Goal: Task Accomplishment & Management: Manage account settings

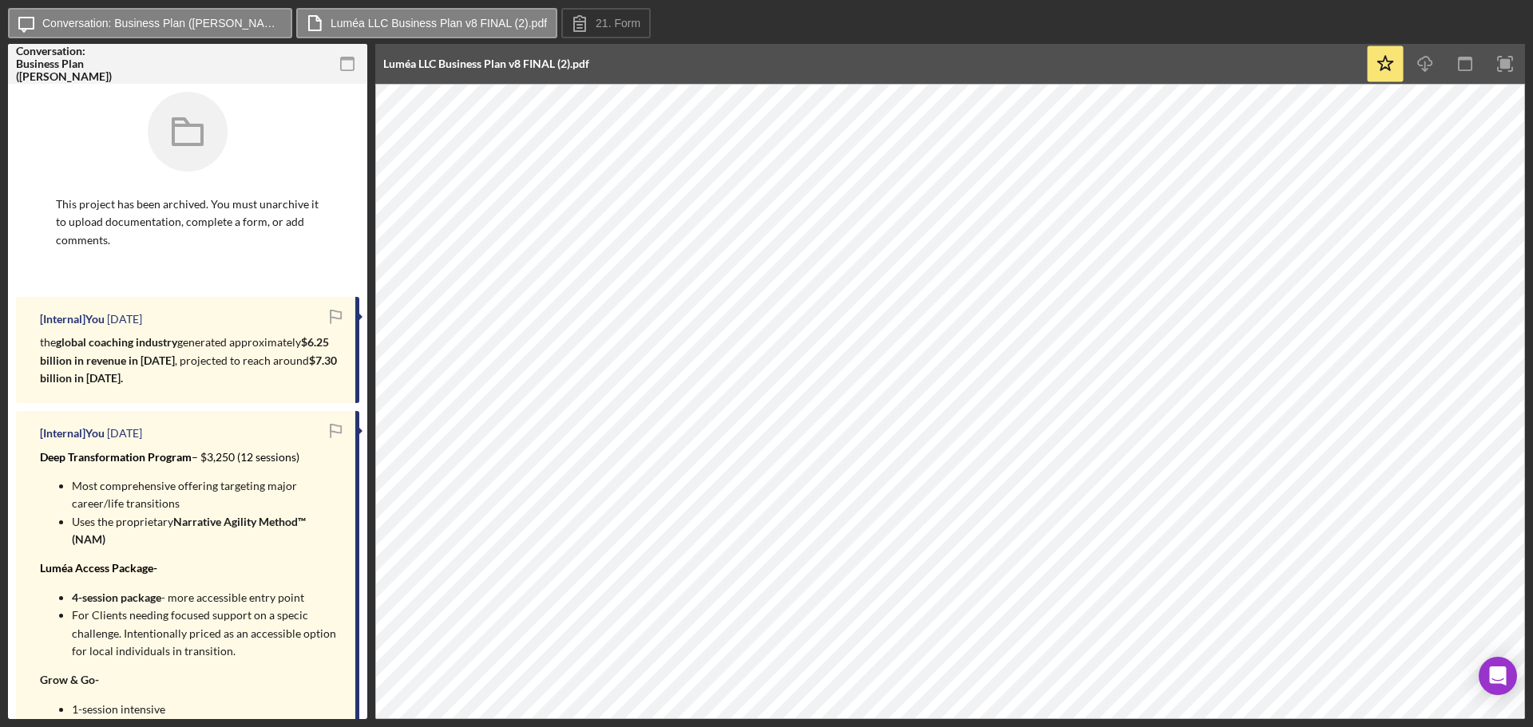
scroll to position [240, 0]
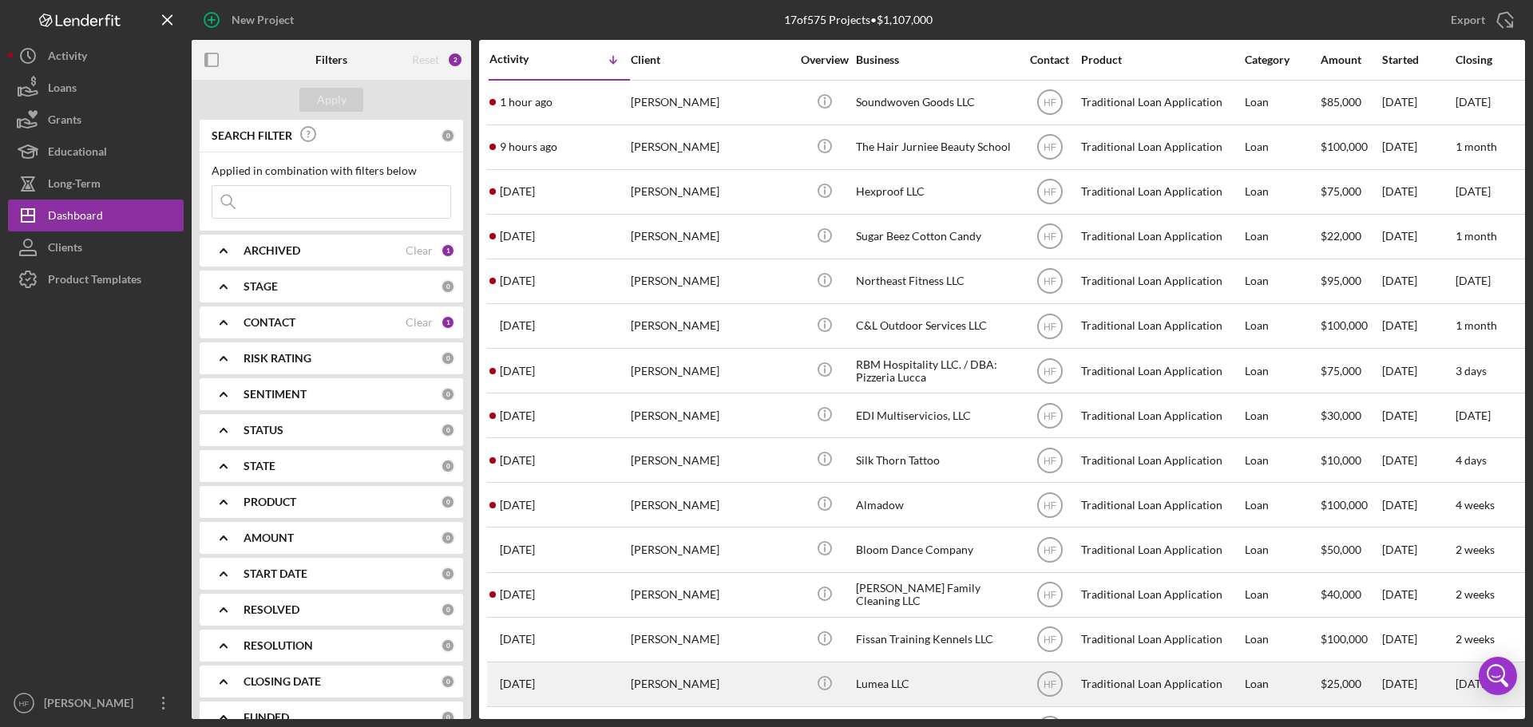
click at [731, 676] on div "[PERSON_NAME]" at bounding box center [711, 684] width 160 height 42
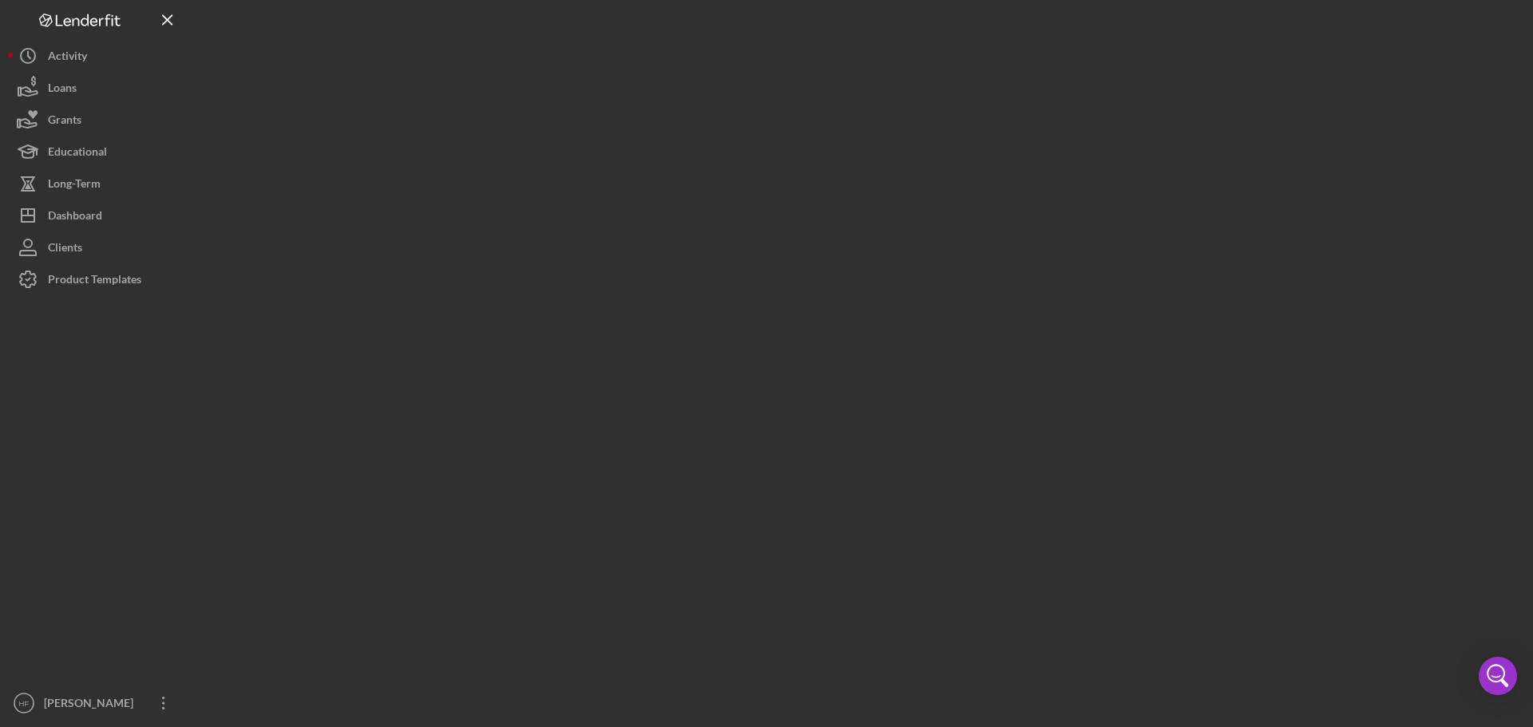
click at [731, 676] on div at bounding box center [858, 359] width 1333 height 719
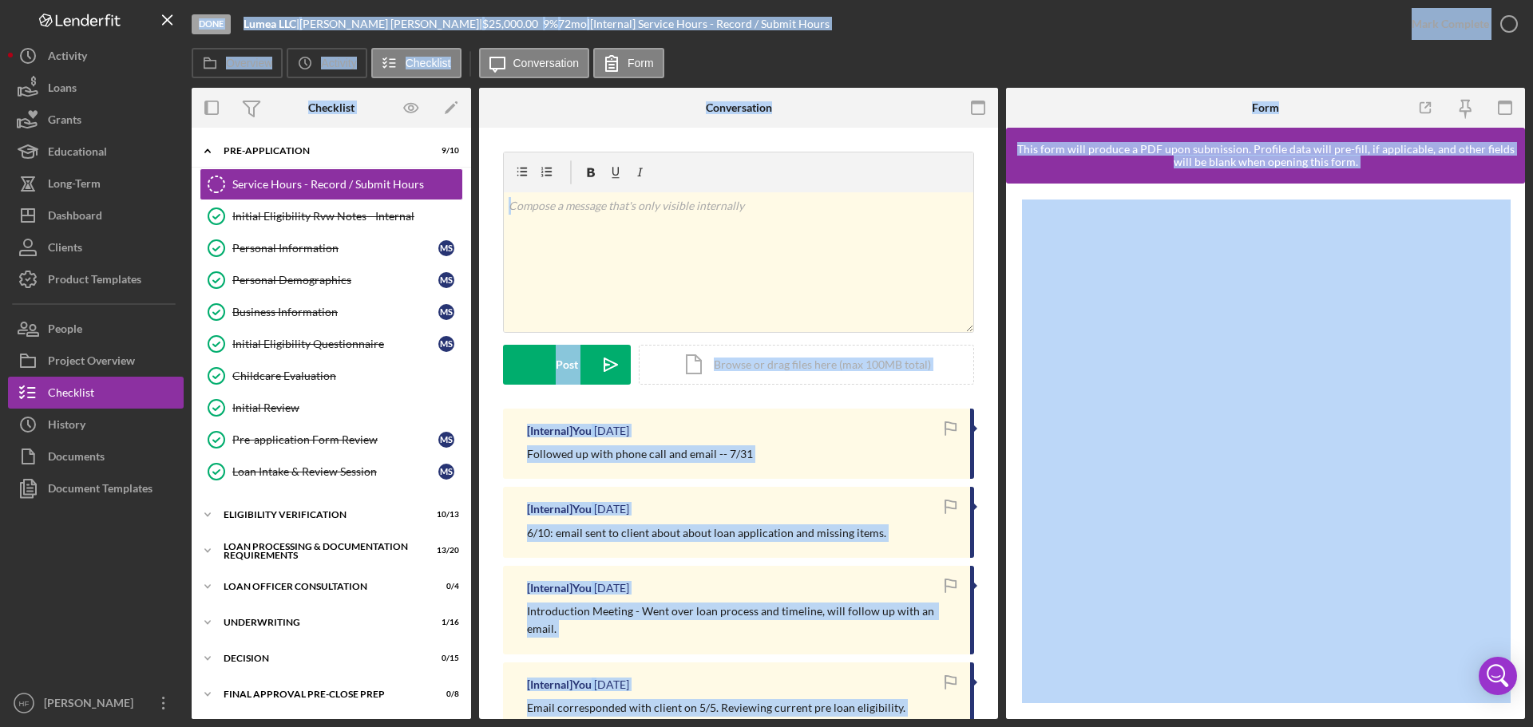
click at [818, 453] on div "Followed up with phone call and email -- 7/31" at bounding box center [740, 454] width 427 height 18
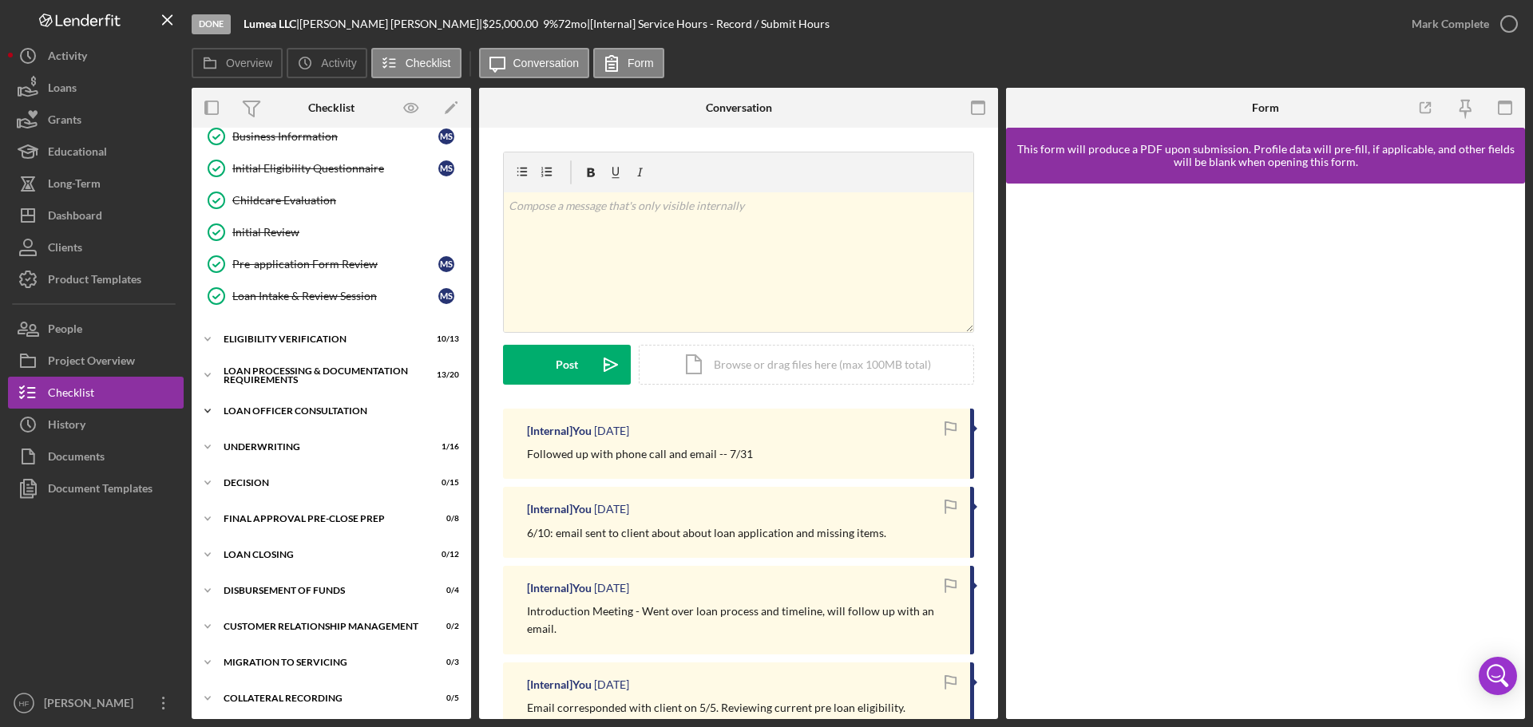
scroll to position [180, 0]
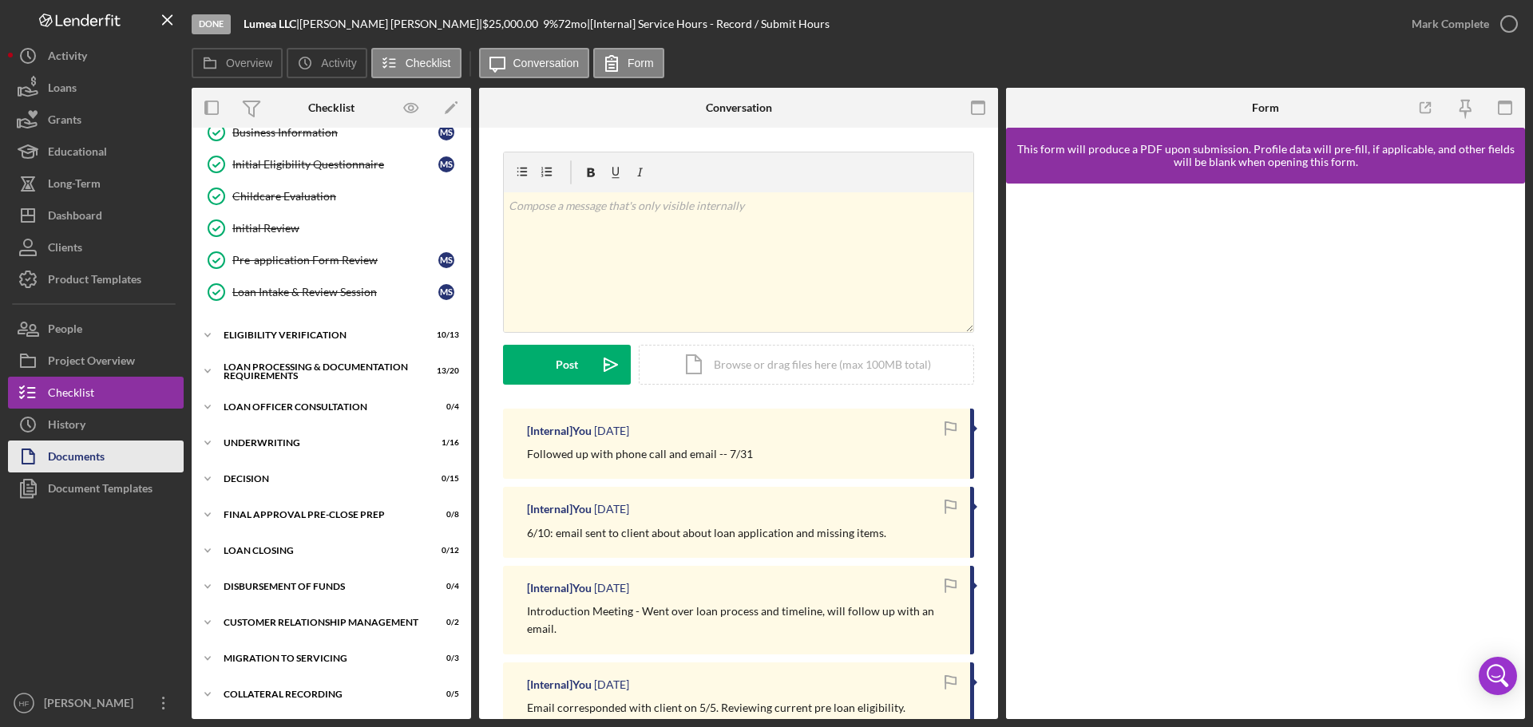
click at [121, 447] on button "Documents" at bounding box center [96, 457] width 176 height 32
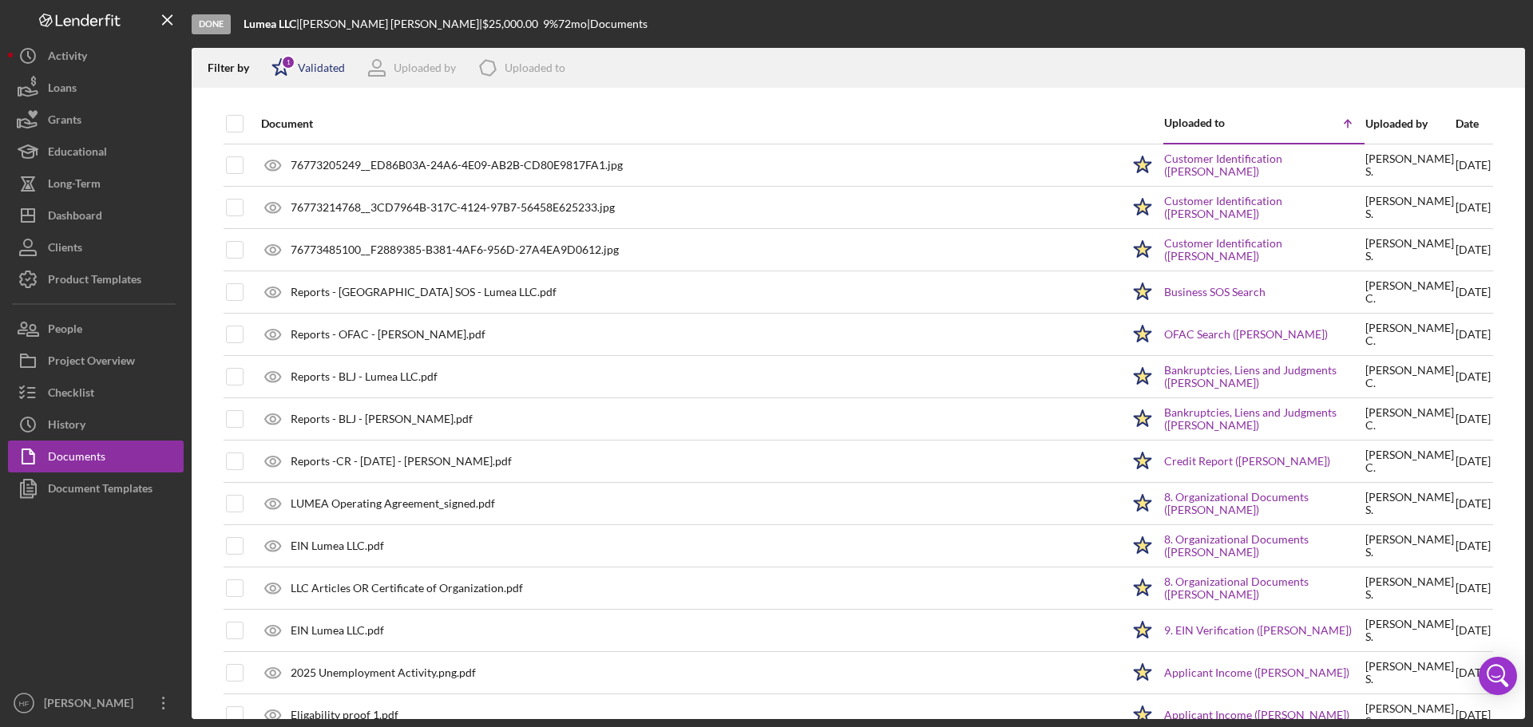
click at [294, 72] on icon "Icon/Star" at bounding box center [281, 68] width 40 height 40
click at [279, 126] on input "checkbox" at bounding box center [279, 127] width 16 height 16
checkbox input "false"
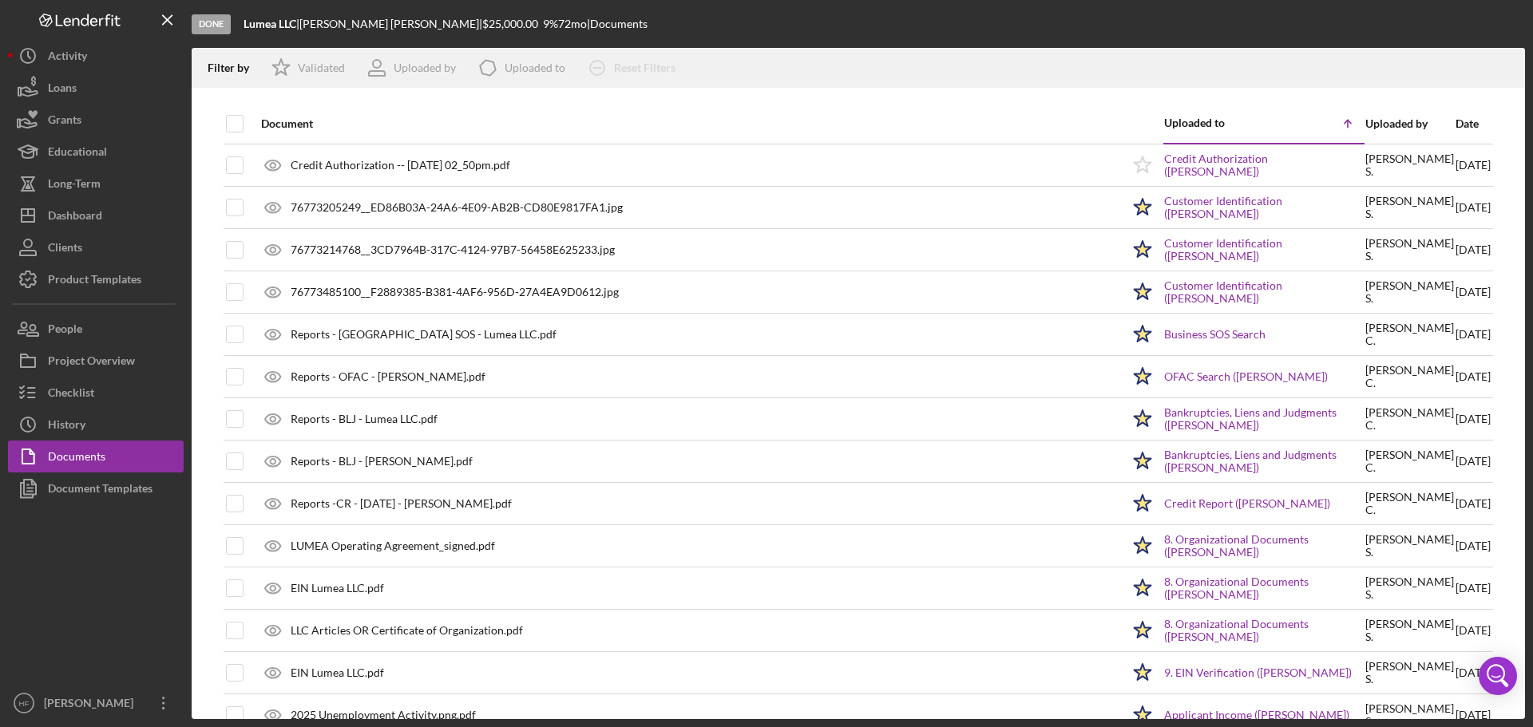
click at [1463, 133] on div "Date" at bounding box center [1472, 124] width 35 height 38
click at [1455, 125] on div "Date" at bounding box center [1472, 123] width 35 height 13
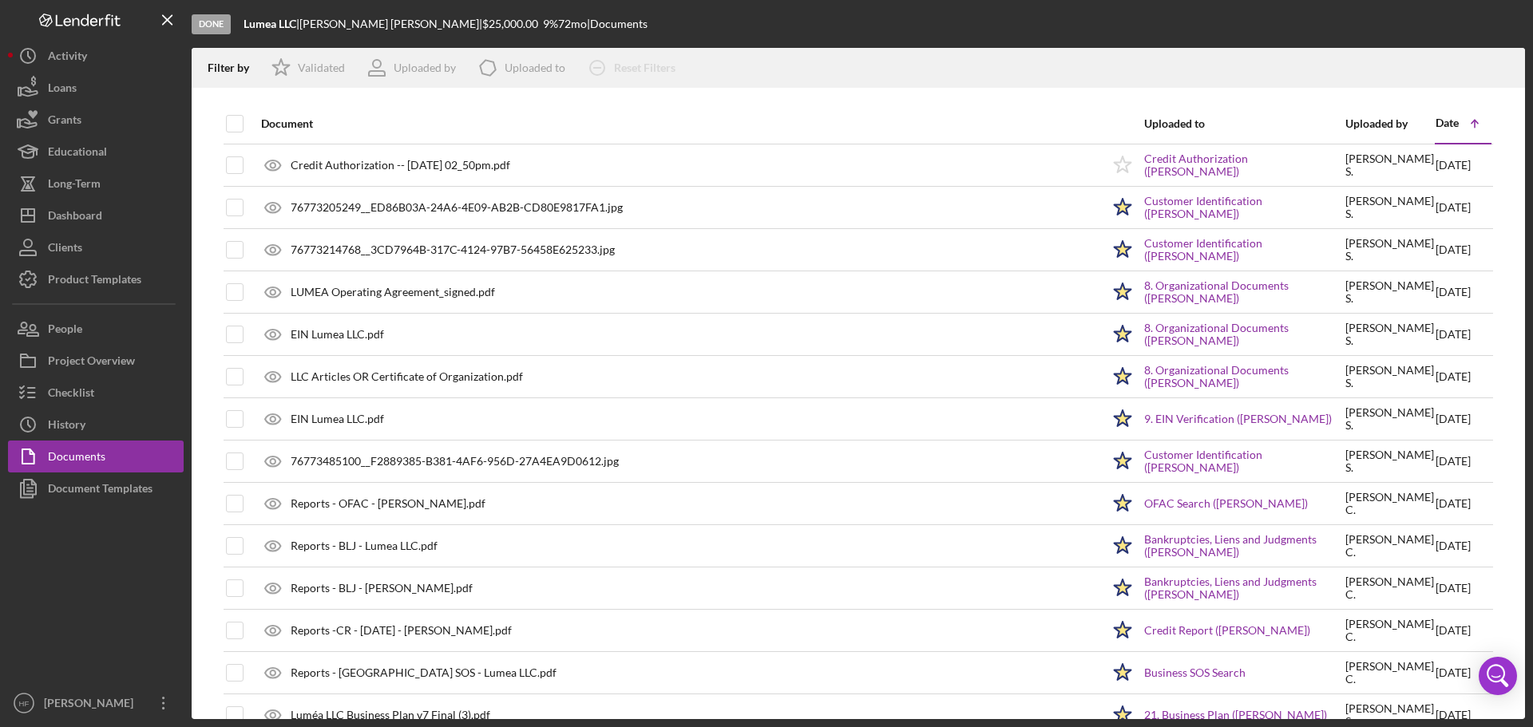
click at [1461, 124] on icon "Icon/Table Sort Arrow" at bounding box center [1475, 124] width 32 height 32
click at [1438, 123] on div "Date" at bounding box center [1446, 123] width 23 height 13
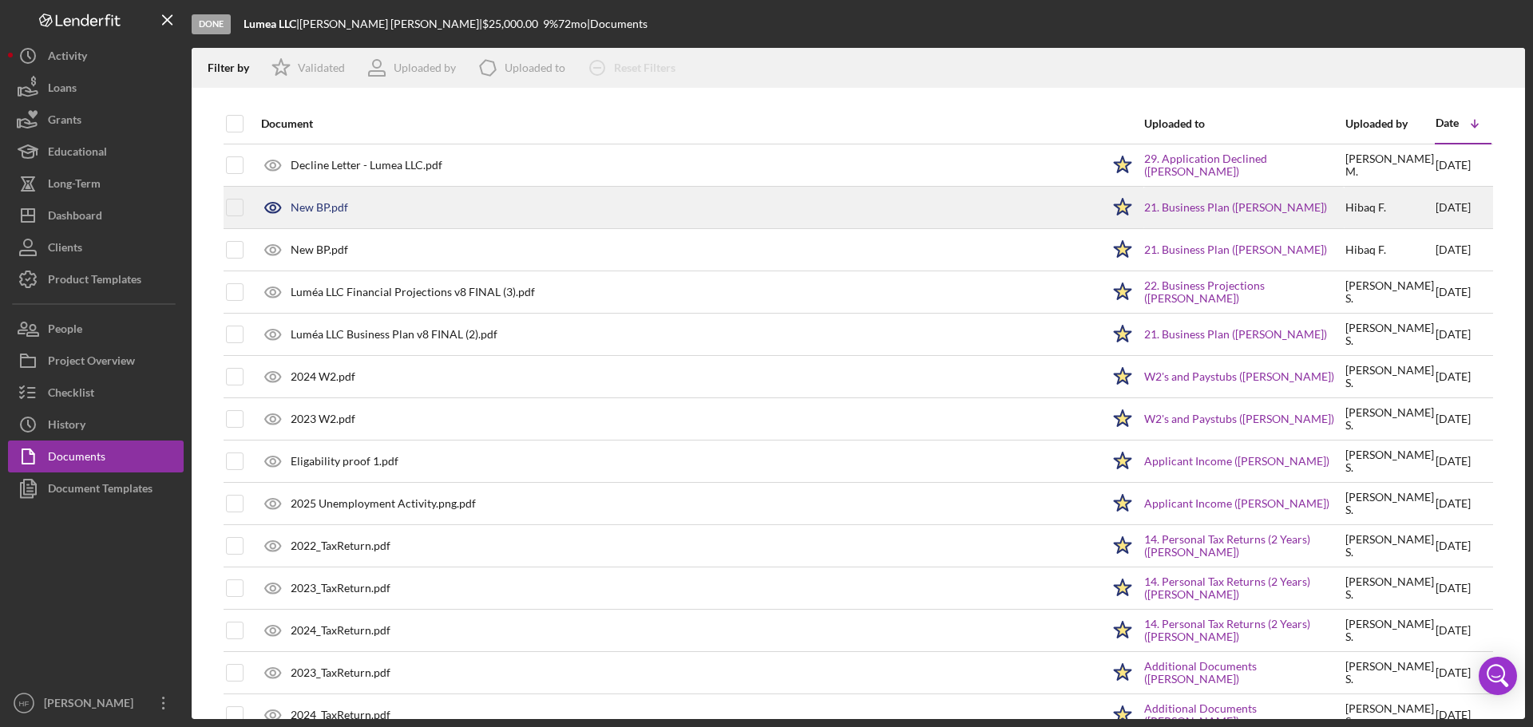
click at [583, 222] on div "New BP.pdf" at bounding box center [677, 208] width 848 height 40
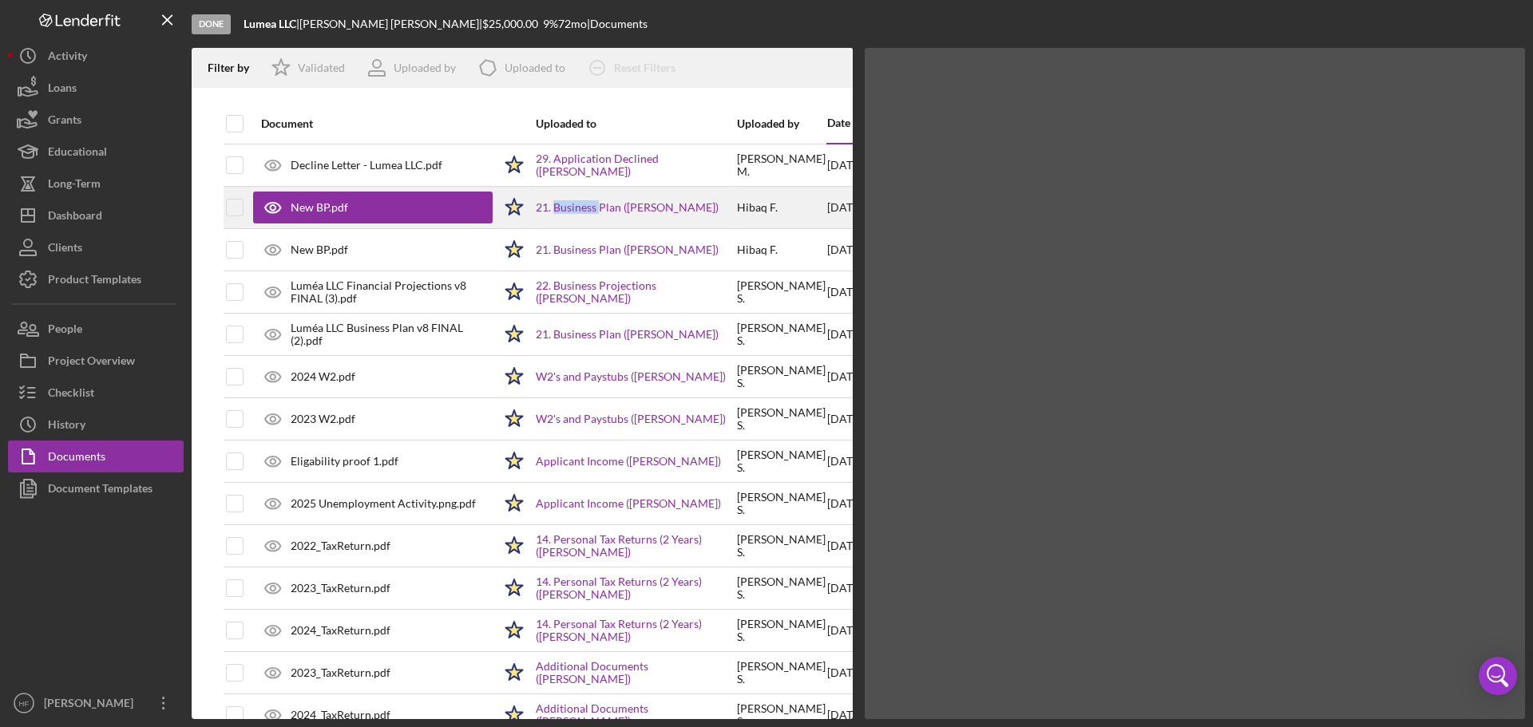
click at [583, 222] on div "21. Business Plan (Michael Stokes)" at bounding box center [636, 208] width 200 height 40
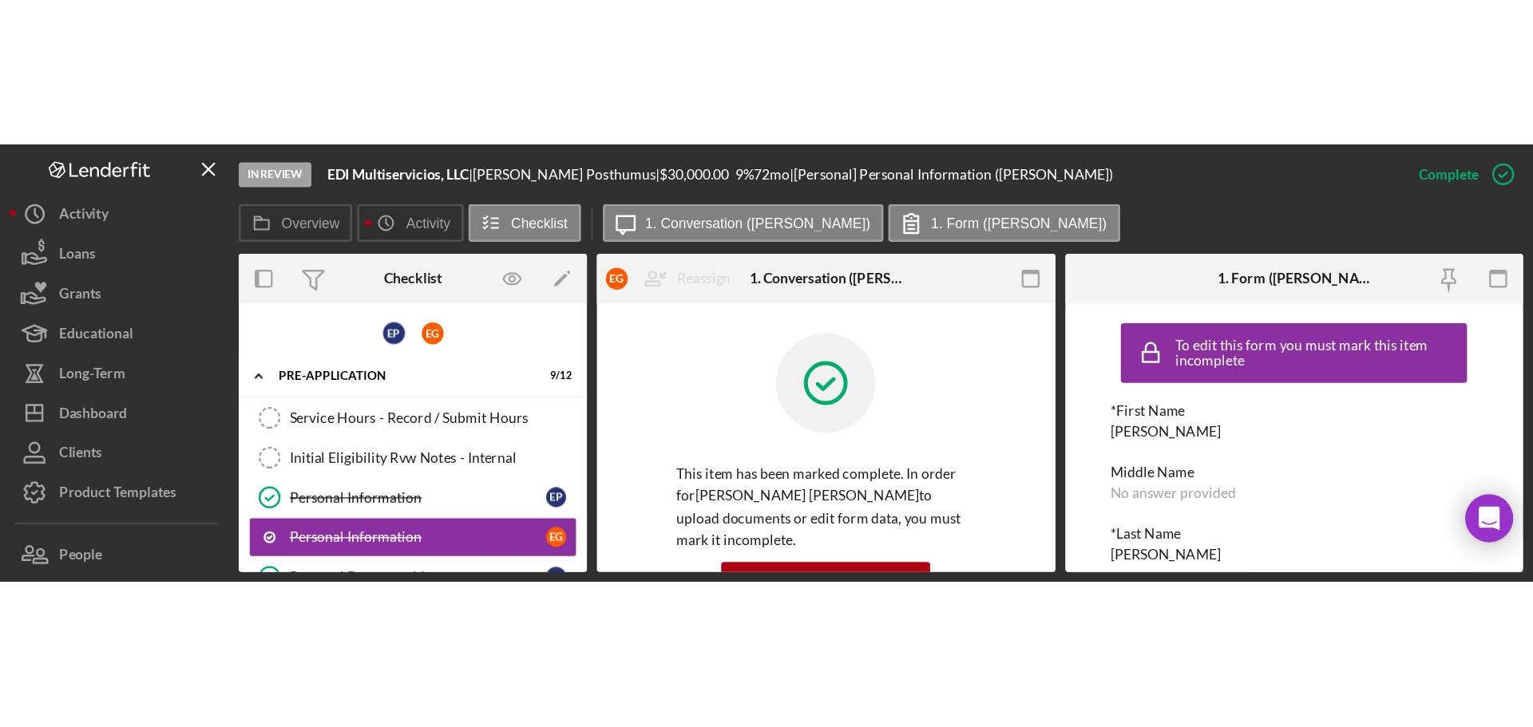
scroll to position [80, 0]
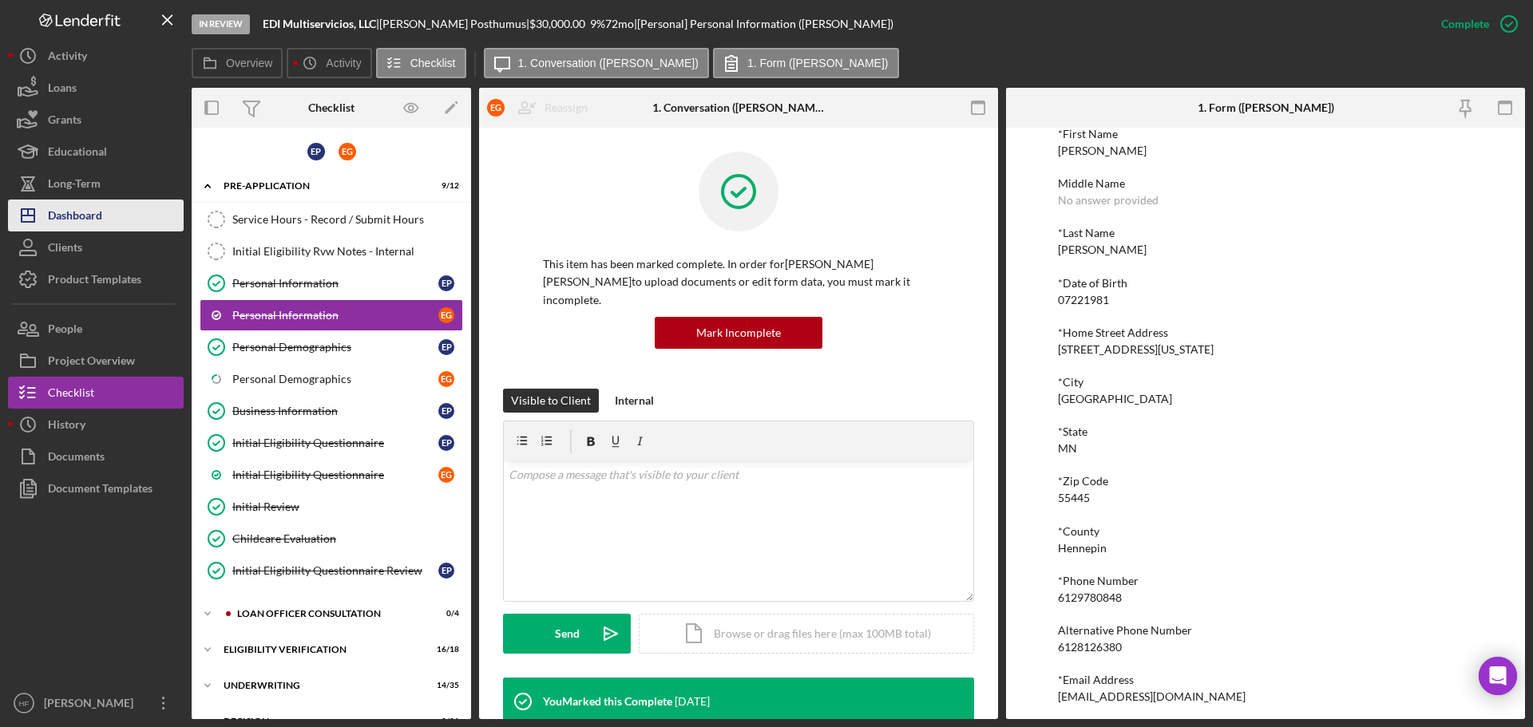
click at [103, 216] on button "Icon/Dashboard Dashboard" at bounding box center [96, 216] width 176 height 32
